Goal: Information Seeking & Learning: Learn about a topic

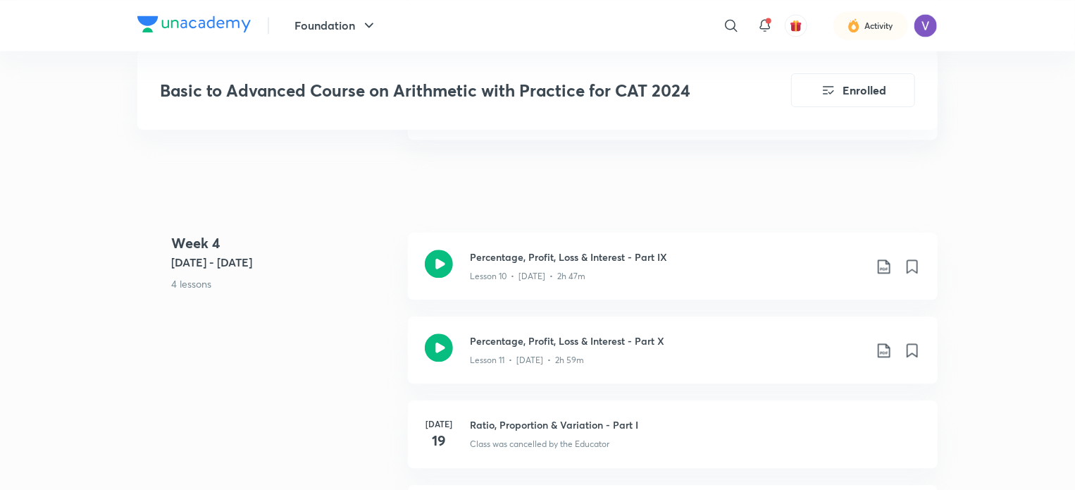
scroll to position [1668, 0]
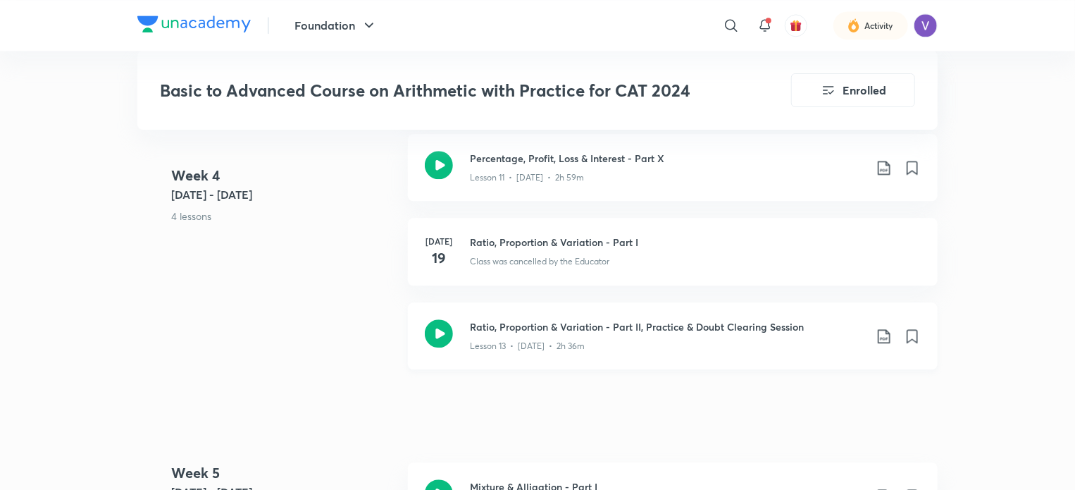
click at [671, 329] on h3 "Ratio, Proportion & Variation - Part II, Practice & Doubt Clearing Session" at bounding box center [667, 326] width 394 height 15
click at [552, 328] on h3 "Ratio, Proportion & Variation - Part II, Practice & Doubt Clearing Session" at bounding box center [667, 326] width 394 height 15
